Goal: Transaction & Acquisition: Purchase product/service

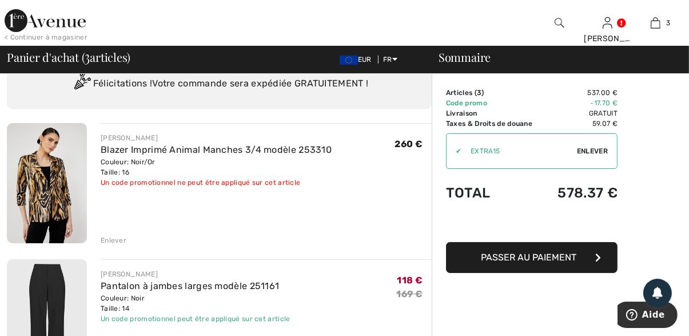
scroll to position [67, 0]
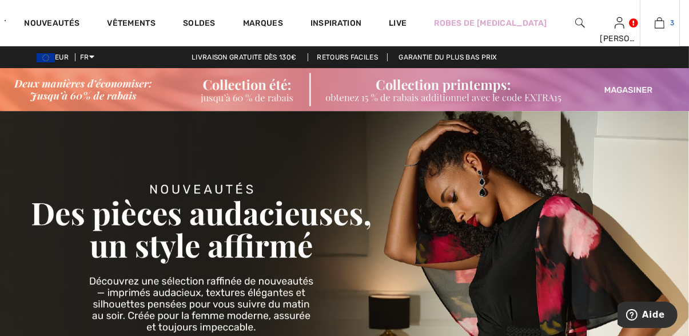
click at [657, 25] on img at bounding box center [660, 23] width 10 height 14
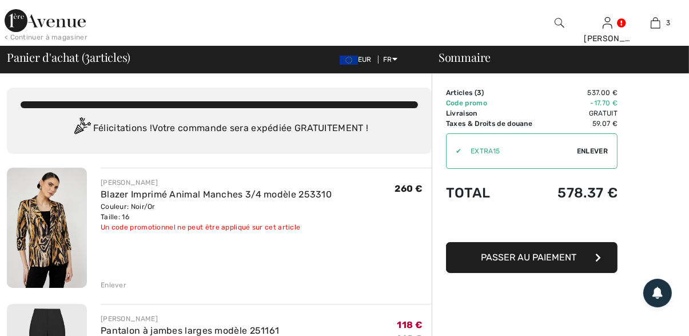
checkbox input "true"
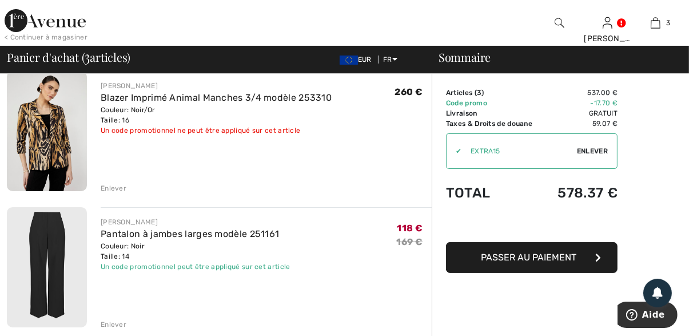
scroll to position [96, 0]
